Goal: Information Seeking & Learning: Learn about a topic

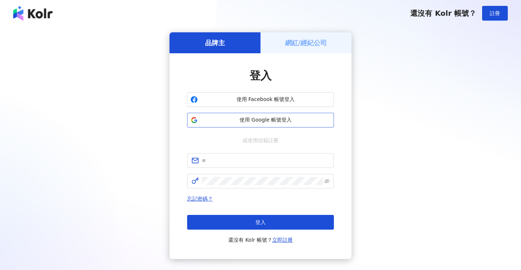
click at [244, 126] on button "使用 Google 帳號登入" at bounding box center [260, 120] width 147 height 15
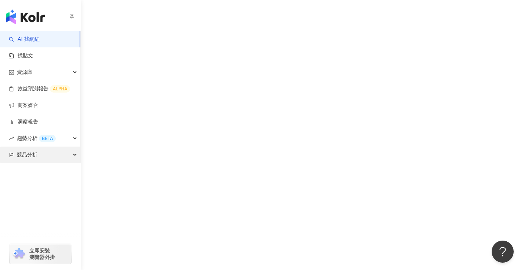
click at [20, 152] on div "競品分析" at bounding box center [40, 155] width 80 height 17
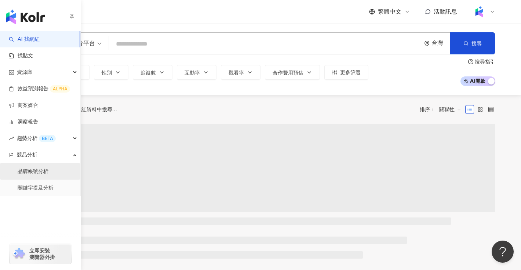
click at [45, 170] on link "品牌帳號分析" at bounding box center [33, 171] width 31 height 7
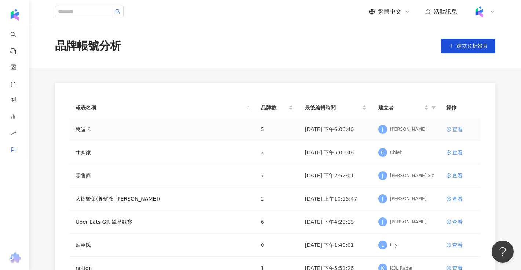
click at [461, 130] on div "查看" at bounding box center [458, 129] width 10 height 8
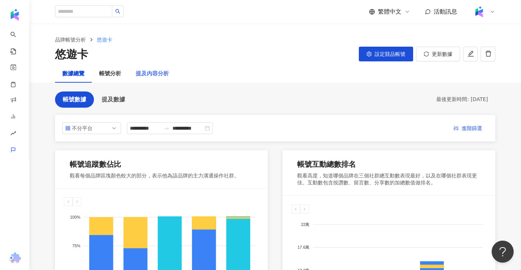
click at [151, 79] on div "提及內容分析" at bounding box center [153, 74] width 48 height 18
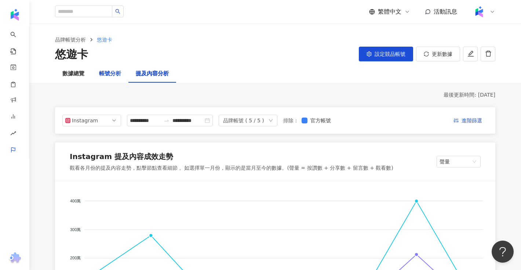
drag, startPoint x: 105, startPoint y: 74, endPoint x: 256, endPoint y: 89, distance: 151.6
click at [480, 125] on span "進階篩選" at bounding box center [472, 121] width 21 height 12
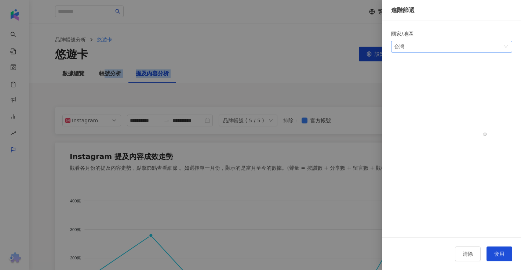
click at [414, 49] on div "台灣" at bounding box center [406, 46] width 24 height 11
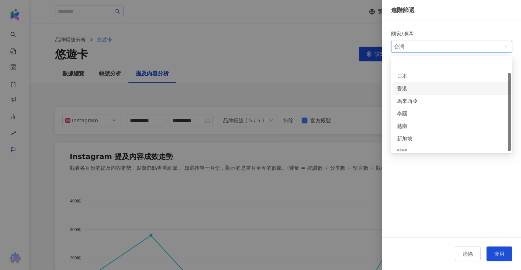
scroll to position [18, 0]
click at [331, 96] on div at bounding box center [260, 135] width 521 height 270
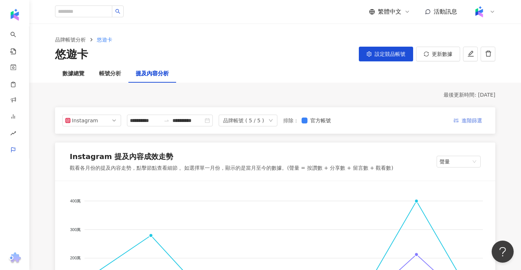
click at [461, 121] on button "進階篩選" at bounding box center [468, 121] width 40 height 12
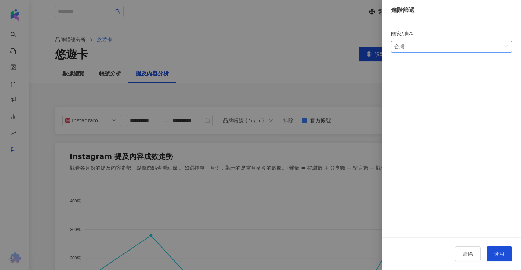
click at [436, 51] on span "台灣" at bounding box center [451, 46] width 115 height 11
click at [307, 102] on div at bounding box center [260, 135] width 521 height 270
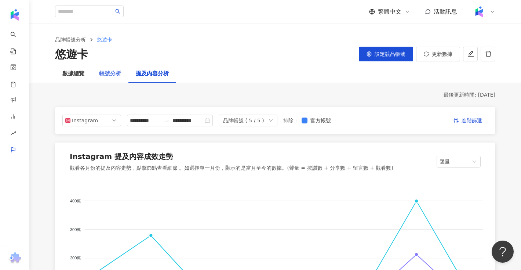
click at [118, 78] on div "帳號分析" at bounding box center [110, 74] width 37 height 18
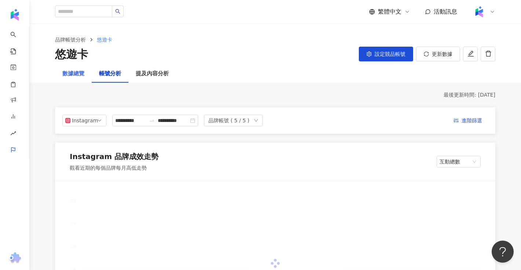
click at [90, 68] on div "數據總覽" at bounding box center [73, 74] width 37 height 18
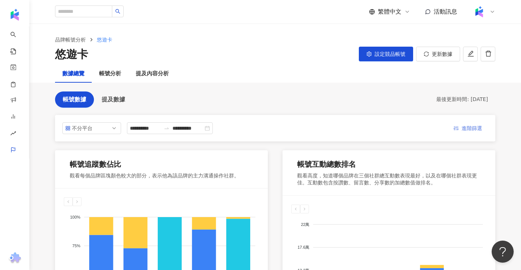
click at [465, 123] on span "進階篩選" at bounding box center [472, 129] width 21 height 12
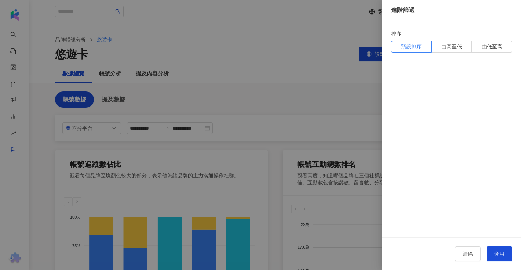
click at [362, 81] on div at bounding box center [260, 135] width 521 height 270
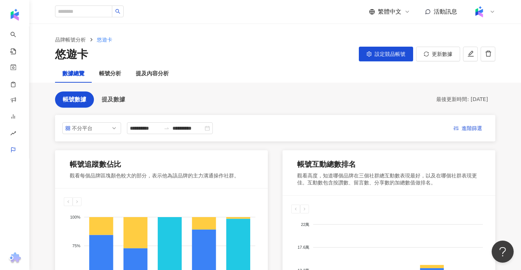
click at [116, 77] on div "帳號分析" at bounding box center [110, 73] width 22 height 9
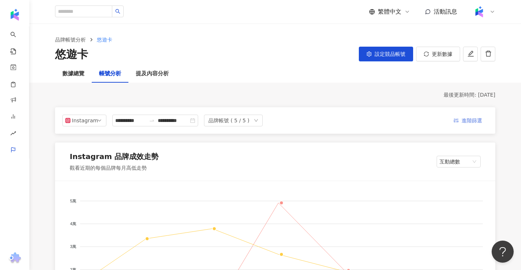
click at [461, 119] on button "進階篩選" at bounding box center [468, 121] width 40 height 12
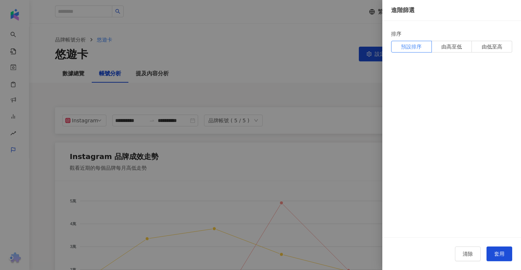
click at [268, 105] on div at bounding box center [260, 135] width 521 height 270
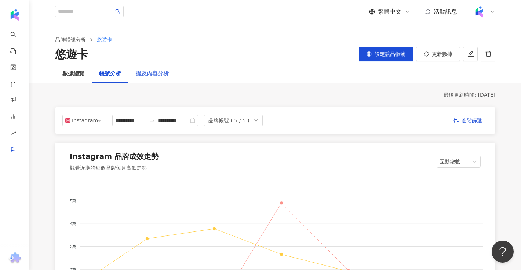
click at [153, 79] on div "提及內容分析" at bounding box center [153, 74] width 48 height 18
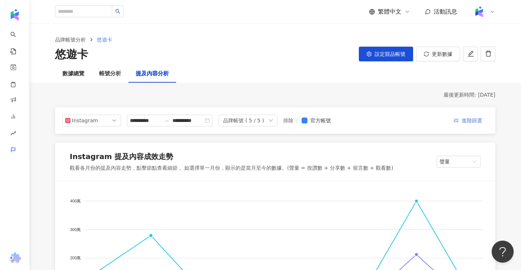
click at [464, 120] on span "進階篩選" at bounding box center [472, 121] width 21 height 12
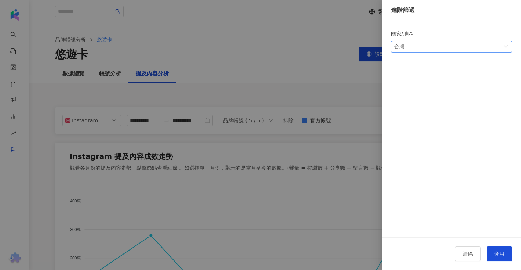
click at [458, 51] on span "台灣" at bounding box center [451, 46] width 115 height 11
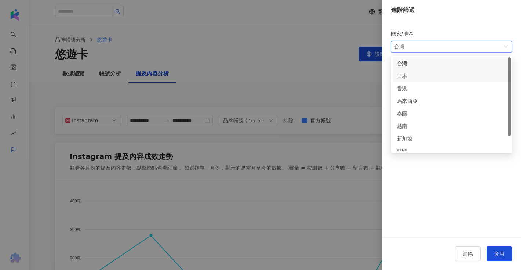
click at [440, 78] on div "日本" at bounding box center [451, 76] width 109 height 8
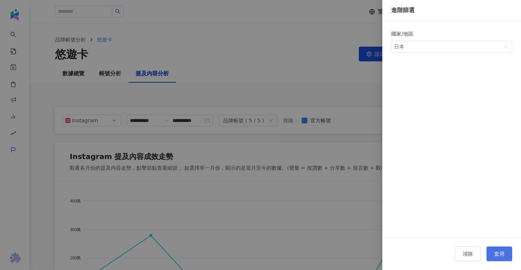
click at [502, 251] on span "套用" at bounding box center [500, 254] width 10 height 6
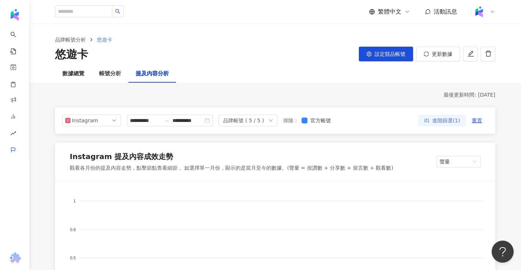
click at [455, 120] on span "進階篩選(1)" at bounding box center [447, 121] width 28 height 12
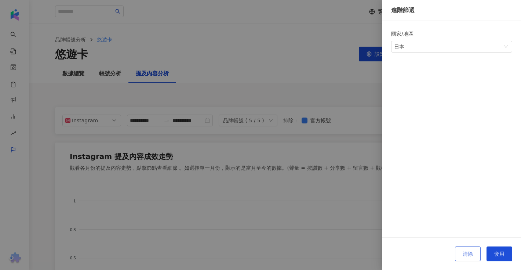
click at [468, 248] on button "清除" at bounding box center [468, 253] width 26 height 15
click at [340, 102] on div at bounding box center [260, 135] width 521 height 270
